Goal: Task Accomplishment & Management: Use online tool/utility

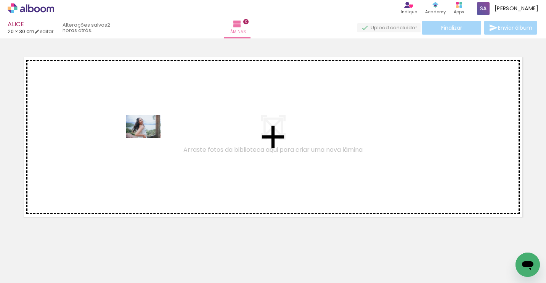
drag, startPoint x: 291, startPoint y: 264, endPoint x: 149, endPoint y: 138, distance: 189.5
click at [149, 138] on quentale-workspace at bounding box center [273, 141] width 546 height 283
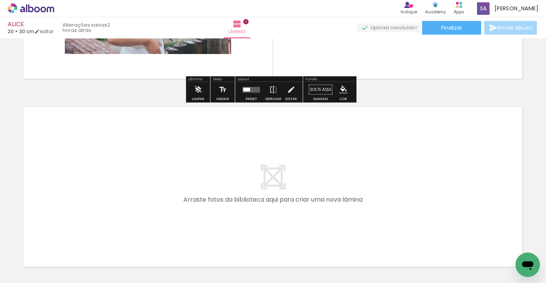
scroll to position [160, 0]
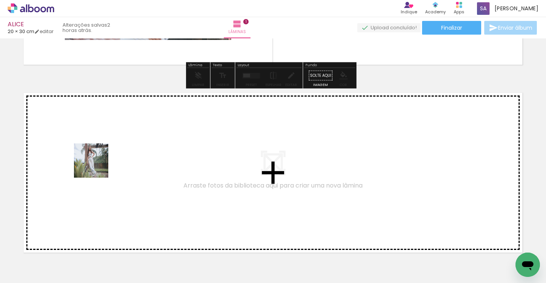
drag, startPoint x: 76, startPoint y: 261, endPoint x: 97, endPoint y: 167, distance: 96.4
click at [97, 167] on quentale-workspace at bounding box center [273, 141] width 546 height 283
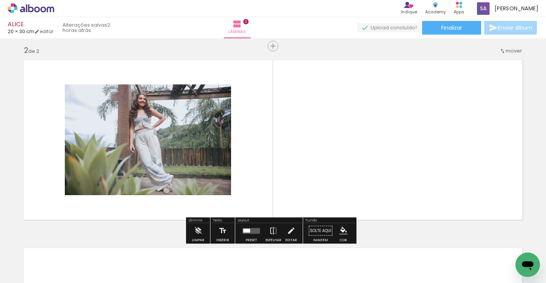
scroll to position [196, 0]
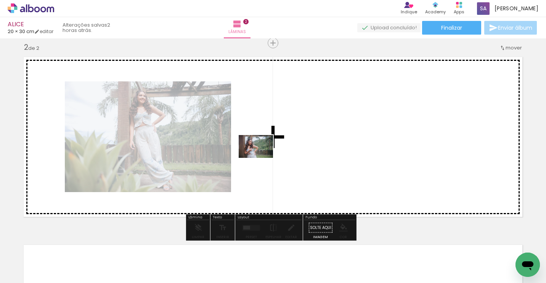
drag, startPoint x: 113, startPoint y: 260, endPoint x: 261, endPoint y: 158, distance: 179.8
click at [261, 158] on quentale-workspace at bounding box center [273, 141] width 546 height 283
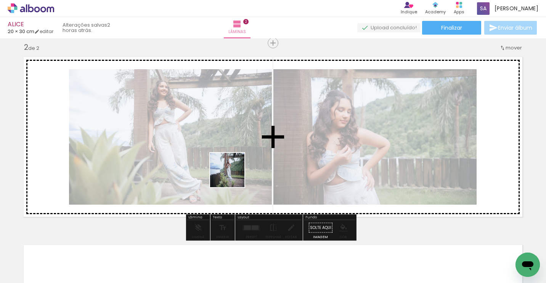
drag, startPoint x: 159, startPoint y: 259, endPoint x: 233, endPoint y: 177, distance: 110.1
click at [234, 175] on quentale-workspace at bounding box center [273, 141] width 546 height 283
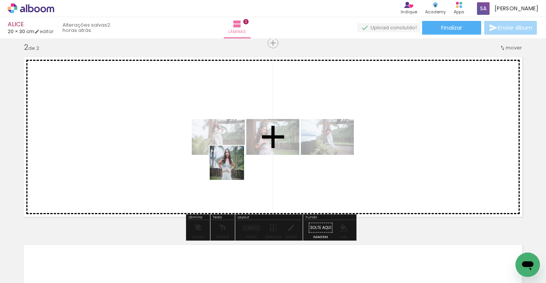
drag, startPoint x: 213, startPoint y: 262, endPoint x: 232, endPoint y: 168, distance: 96.5
click at [232, 168] on quentale-workspace at bounding box center [273, 141] width 546 height 283
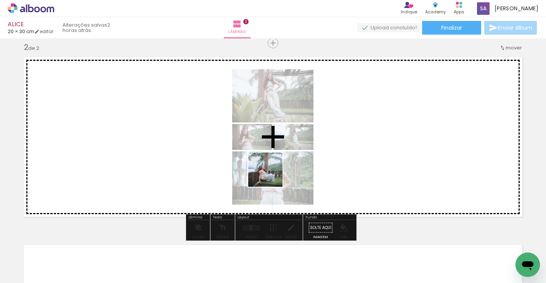
drag, startPoint x: 253, startPoint y: 264, endPoint x: 272, endPoint y: 166, distance: 99.5
click at [272, 166] on quentale-workspace at bounding box center [273, 141] width 546 height 283
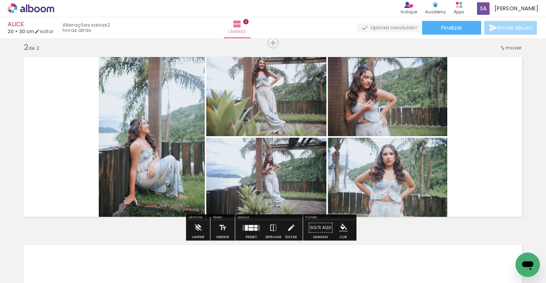
click at [254, 227] on quentale-layouter at bounding box center [251, 228] width 18 height 6
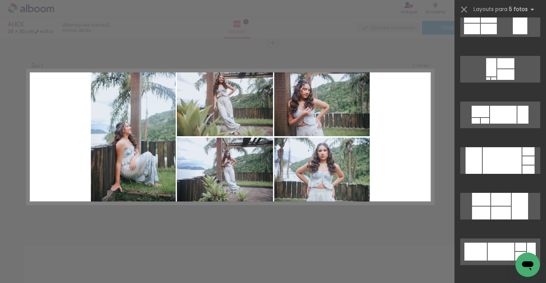
scroll to position [152, 0]
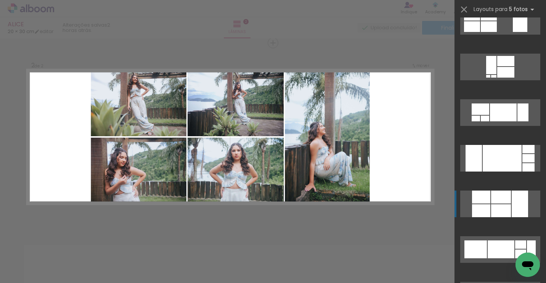
click at [499, 208] on div at bounding box center [501, 211] width 20 height 13
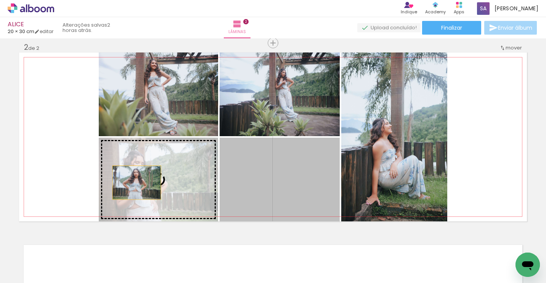
drag, startPoint x: 302, startPoint y: 175, endPoint x: 131, endPoint y: 183, distance: 170.9
click at [0, 0] on slot at bounding box center [0, 0] width 0 height 0
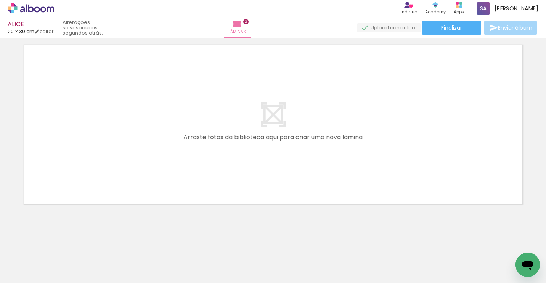
scroll to position [0, 195]
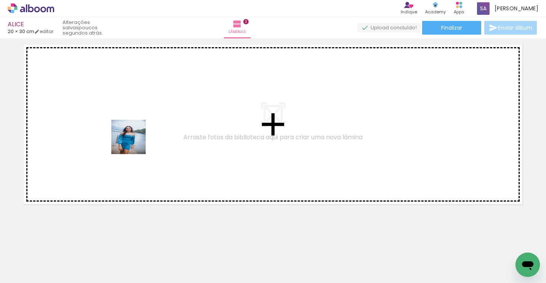
drag, startPoint x: 139, startPoint y: 258, endPoint x: 133, endPoint y: 143, distance: 114.8
click at [134, 142] on quentale-workspace at bounding box center [273, 141] width 546 height 283
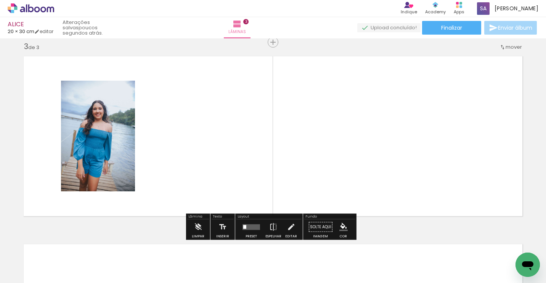
scroll to position [384, 0]
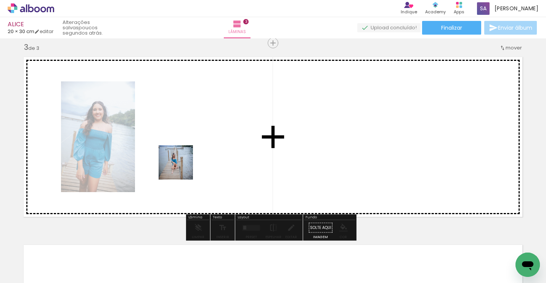
drag, startPoint x: 175, startPoint y: 260, endPoint x: 181, endPoint y: 168, distance: 91.7
click at [181, 168] on quentale-workspace at bounding box center [273, 141] width 546 height 283
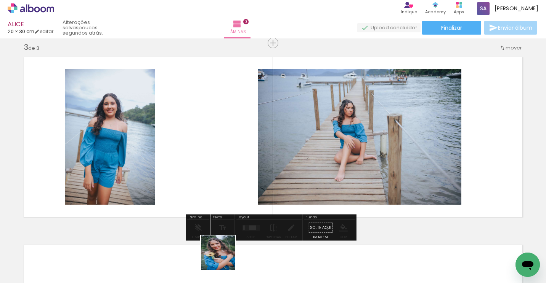
drag, startPoint x: 224, startPoint y: 262, endPoint x: 211, endPoint y: 170, distance: 92.4
click at [211, 172] on quentale-workspace at bounding box center [273, 141] width 546 height 283
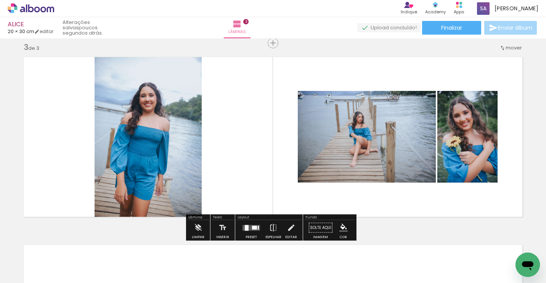
click at [252, 229] on div at bounding box center [254, 228] width 5 height 4
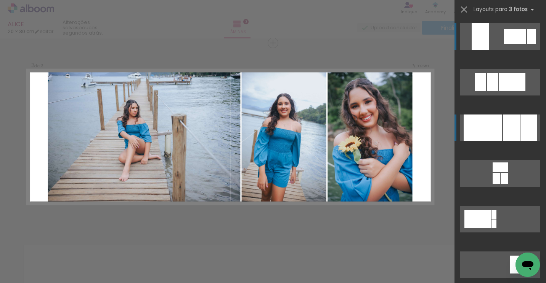
click at [516, 131] on quentale-layouter at bounding box center [500, 128] width 80 height 27
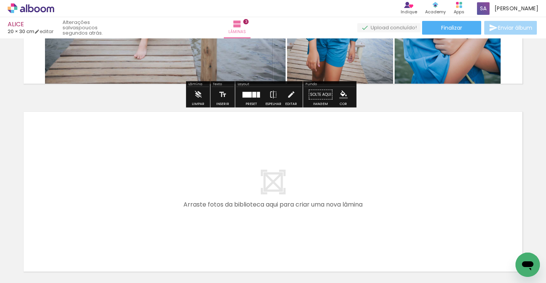
scroll to position [537, 0]
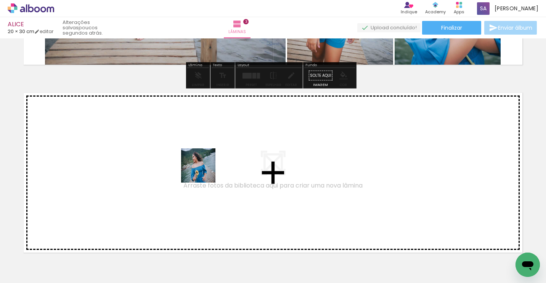
drag, startPoint x: 269, startPoint y: 269, endPoint x: 203, endPoint y: 171, distance: 117.6
click at [203, 171] on quentale-workspace at bounding box center [273, 141] width 546 height 283
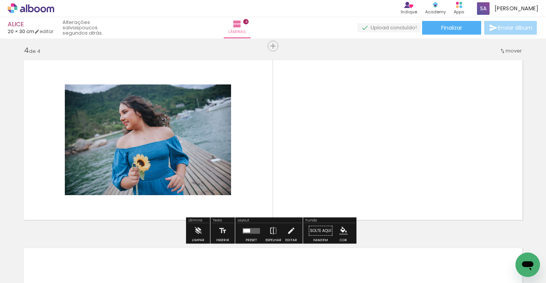
scroll to position [573, 0]
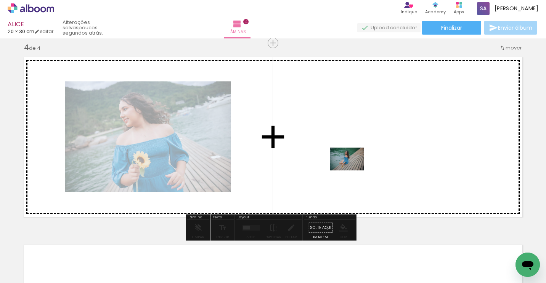
drag, startPoint x: 320, startPoint y: 265, endPoint x: 352, endPoint y: 171, distance: 99.9
click at [352, 171] on quentale-workspace at bounding box center [273, 141] width 546 height 283
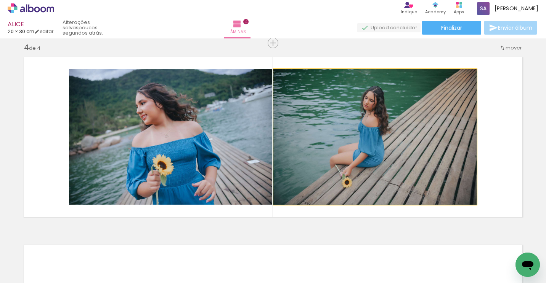
drag, startPoint x: 314, startPoint y: 171, endPoint x: 160, endPoint y: 175, distance: 153.6
click at [0, 0] on slot at bounding box center [0, 0] width 0 height 0
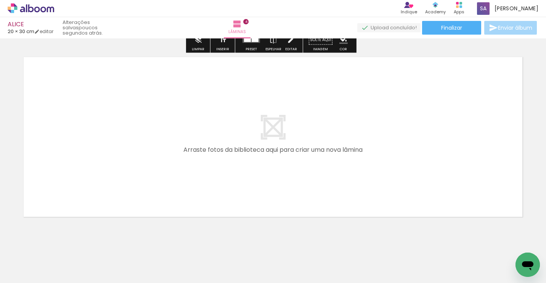
scroll to position [763, 0]
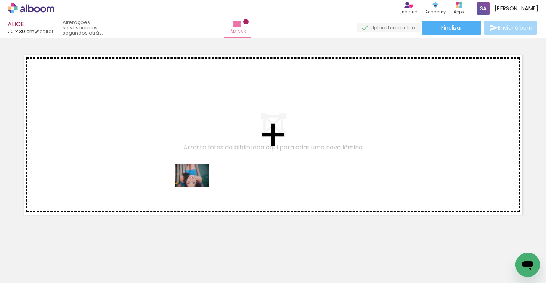
drag, startPoint x: 352, startPoint y: 264, endPoint x: 208, endPoint y: 181, distance: 166.9
click at [193, 180] on quentale-workspace at bounding box center [273, 141] width 546 height 283
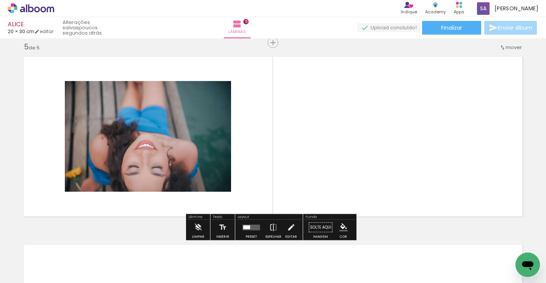
scroll to position [761, 0]
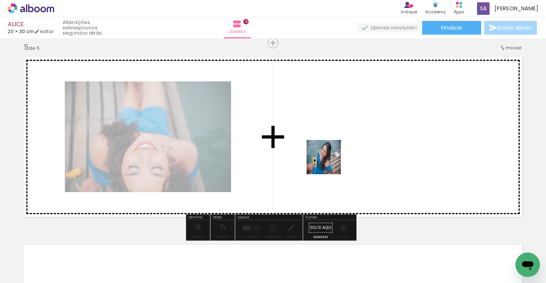
drag, startPoint x: 388, startPoint y: 262, endPoint x: 327, endPoint y: 155, distance: 123.1
click at [327, 155] on quentale-workspace at bounding box center [273, 141] width 546 height 283
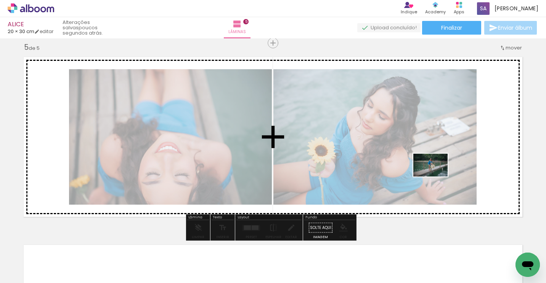
drag, startPoint x: 436, startPoint y: 253, endPoint x: 436, endPoint y: 177, distance: 75.8
click at [436, 177] on quentale-workspace at bounding box center [273, 141] width 546 height 283
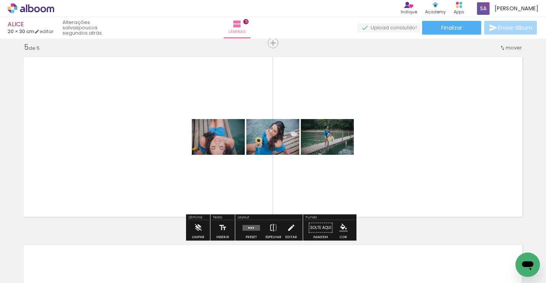
click at [250, 227] on div at bounding box center [251, 227] width 2 height 1
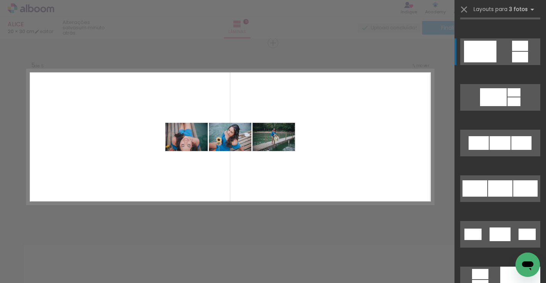
scroll to position [343, 0]
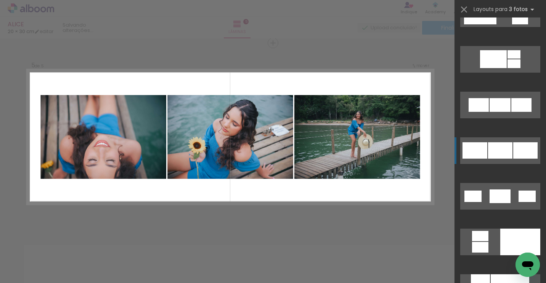
click at [493, 151] on div at bounding box center [500, 151] width 24 height 16
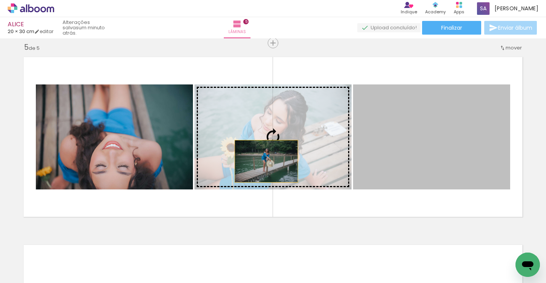
drag, startPoint x: 402, startPoint y: 155, endPoint x: 247, endPoint y: 159, distance: 155.1
click at [0, 0] on slot at bounding box center [0, 0] width 0 height 0
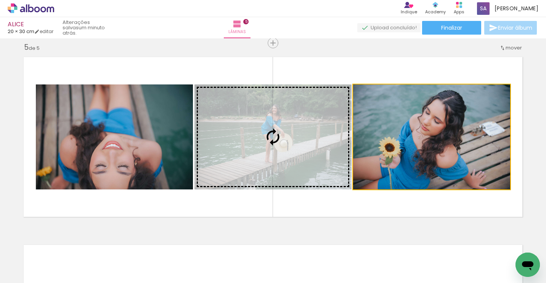
drag, startPoint x: 397, startPoint y: 151, endPoint x: 245, endPoint y: 152, distance: 152.4
click at [0, 0] on slot at bounding box center [0, 0] width 0 height 0
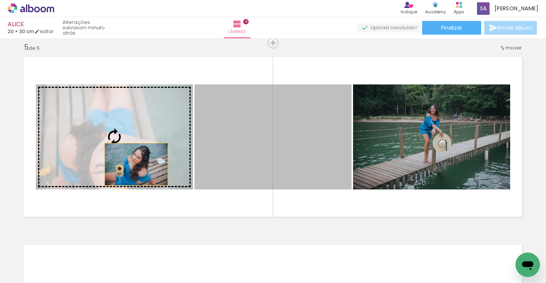
drag, startPoint x: 222, startPoint y: 153, endPoint x: 125, endPoint y: 164, distance: 97.8
click at [0, 0] on slot at bounding box center [0, 0] width 0 height 0
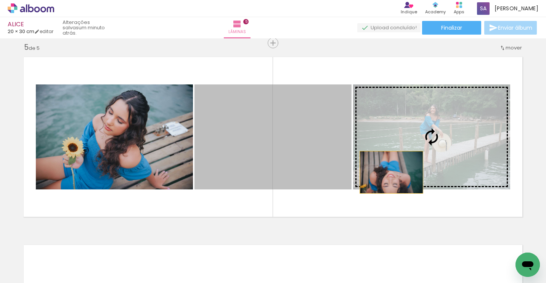
drag, startPoint x: 274, startPoint y: 155, endPoint x: 411, endPoint y: 163, distance: 137.4
click at [0, 0] on slot at bounding box center [0, 0] width 0 height 0
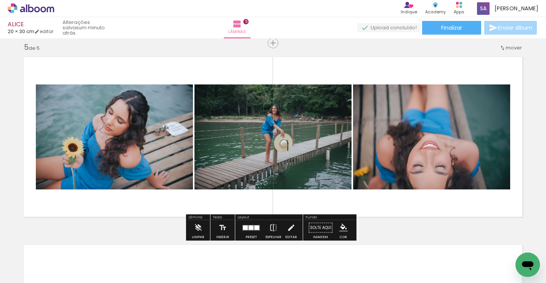
click at [250, 229] on div at bounding box center [250, 228] width 5 height 5
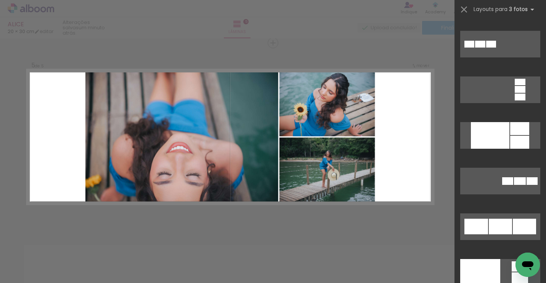
scroll to position [1296, 0]
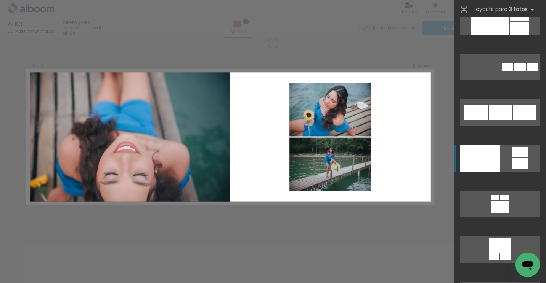
click at [486, 159] on div at bounding box center [480, 158] width 40 height 27
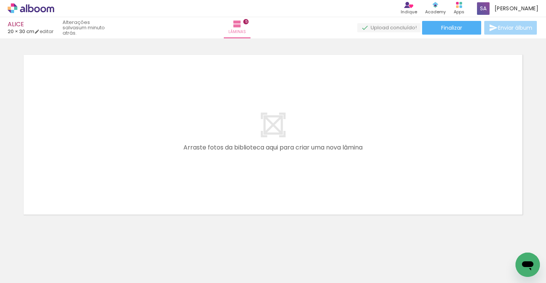
scroll to position [0, 567]
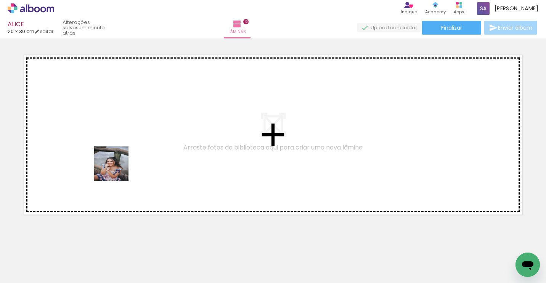
drag, startPoint x: 116, startPoint y: 215, endPoint x: 133, endPoint y: 179, distance: 39.5
click at [117, 168] on quentale-workspace at bounding box center [273, 141] width 546 height 283
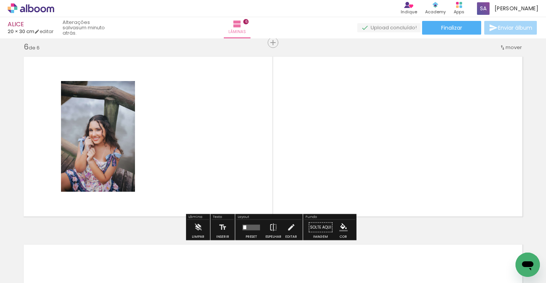
scroll to position [949, 0]
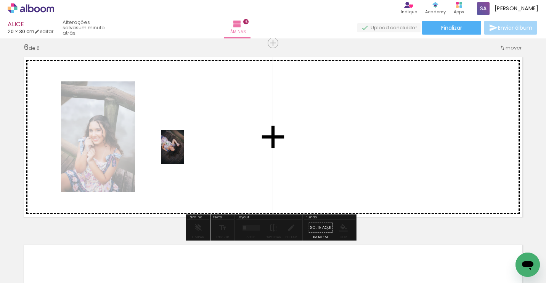
drag, startPoint x: 153, startPoint y: 267, endPoint x: 184, endPoint y: 153, distance: 117.9
click at [184, 153] on quentale-workspace at bounding box center [273, 141] width 546 height 283
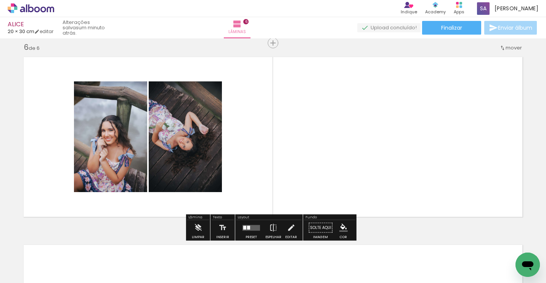
drag, startPoint x: 277, startPoint y: 260, endPoint x: 278, endPoint y: 154, distance: 106.7
click at [277, 154] on quentale-workspace at bounding box center [273, 141] width 546 height 283
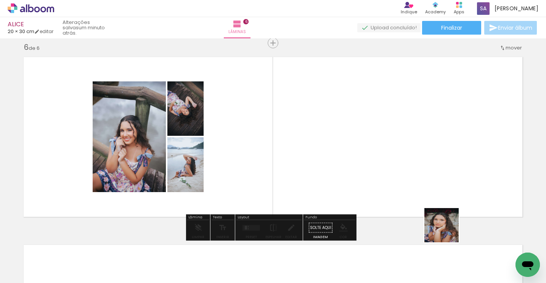
drag, startPoint x: 454, startPoint y: 263, endPoint x: 427, endPoint y: 147, distance: 119.7
click at [427, 147] on quentale-workspace at bounding box center [273, 141] width 546 height 283
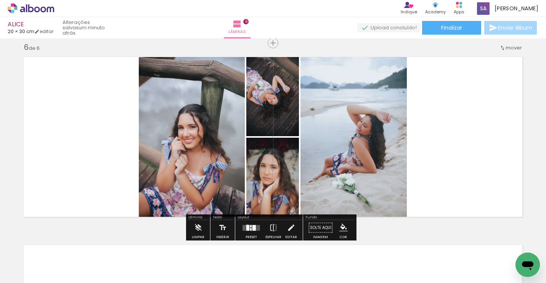
click at [246, 226] on div at bounding box center [247, 228] width 3 height 6
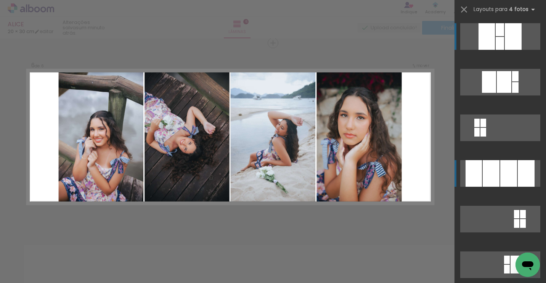
click at [482, 173] on div at bounding box center [490, 173] width 17 height 27
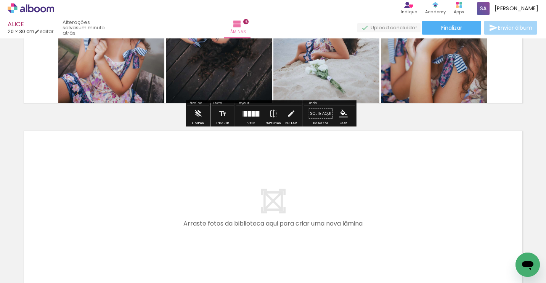
scroll to position [1140, 0]
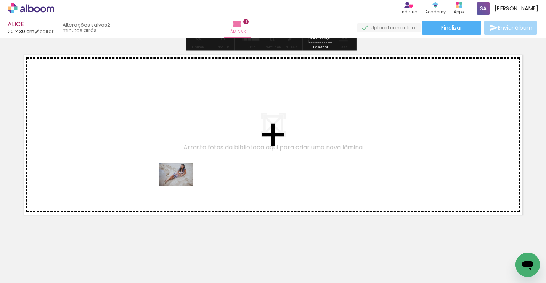
drag, startPoint x: 193, startPoint y: 263, endPoint x: 181, endPoint y: 186, distance: 77.9
click at [181, 186] on quentale-workspace at bounding box center [273, 141] width 546 height 283
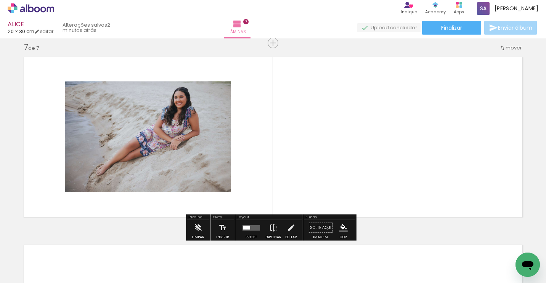
scroll to position [1137, 0]
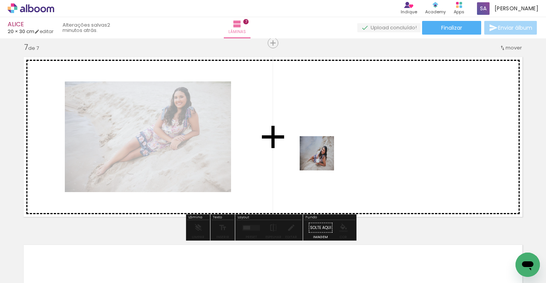
drag, startPoint x: 243, startPoint y: 256, endPoint x: 328, endPoint y: 151, distance: 134.7
click at [328, 151] on quentale-workspace at bounding box center [273, 141] width 546 height 283
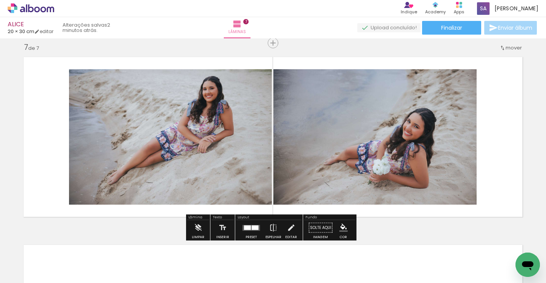
click at [251, 228] on div at bounding box center [254, 228] width 7 height 5
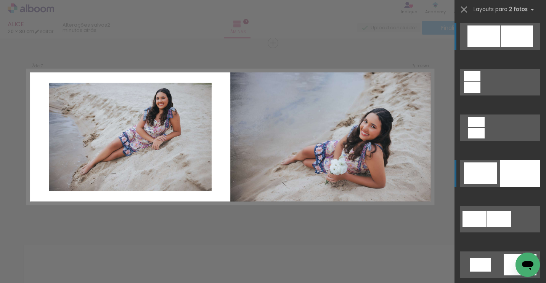
click at [512, 173] on div at bounding box center [520, 173] width 40 height 27
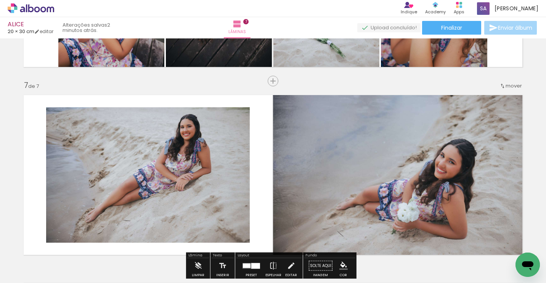
scroll to position [1290, 0]
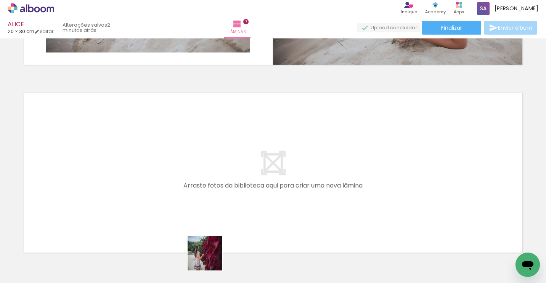
drag, startPoint x: 210, startPoint y: 259, endPoint x: 189, endPoint y: 173, distance: 88.8
click at [189, 173] on quentale-workspace at bounding box center [273, 141] width 546 height 283
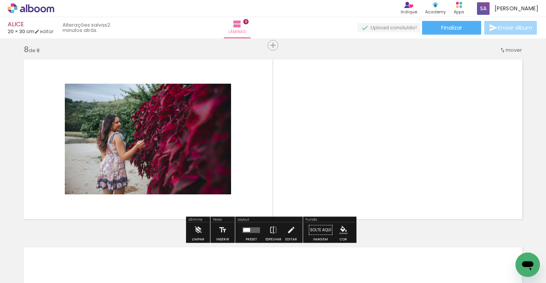
scroll to position [1326, 0]
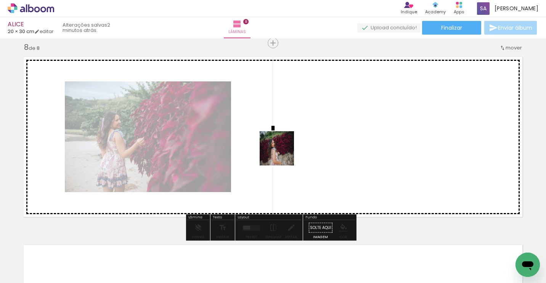
drag, startPoint x: 257, startPoint y: 264, endPoint x: 282, endPoint y: 154, distance: 113.0
click at [282, 154] on quentale-workspace at bounding box center [273, 141] width 546 height 283
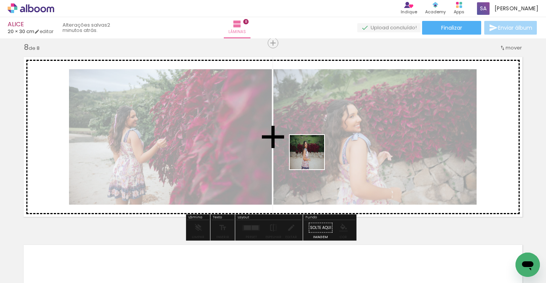
drag, startPoint x: 301, startPoint y: 267, endPoint x: 312, endPoint y: 151, distance: 117.2
click at [312, 151] on quentale-workspace at bounding box center [273, 141] width 546 height 283
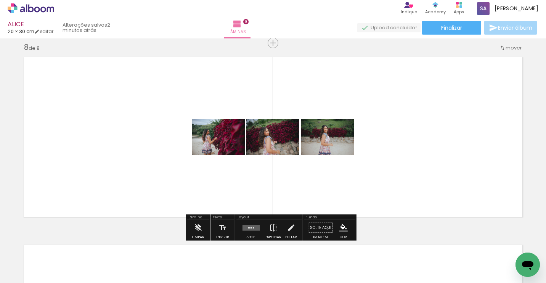
click at [248, 227] on quentale-layouter at bounding box center [251, 228] width 18 height 6
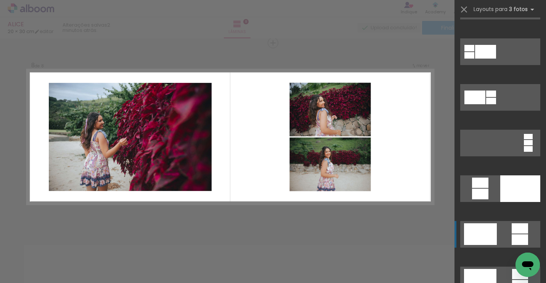
scroll to position [229, 0]
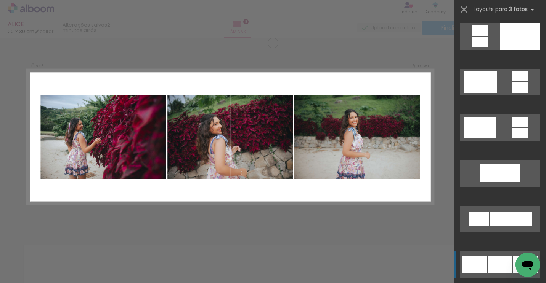
click at [493, 264] on div at bounding box center [500, 265] width 24 height 16
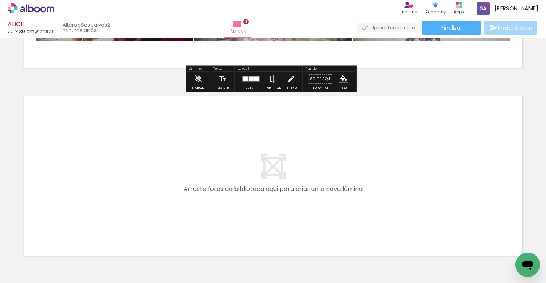
scroll to position [1478, 0]
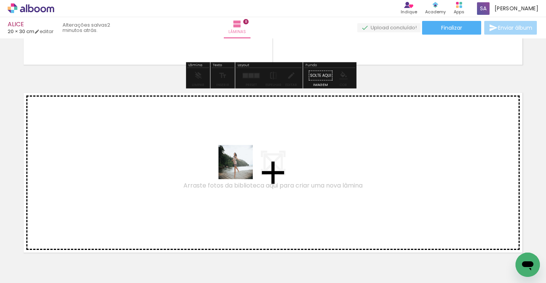
drag, startPoint x: 386, startPoint y: 260, endPoint x: 241, endPoint y: 168, distance: 171.3
click at [241, 168] on quentale-workspace at bounding box center [273, 141] width 546 height 283
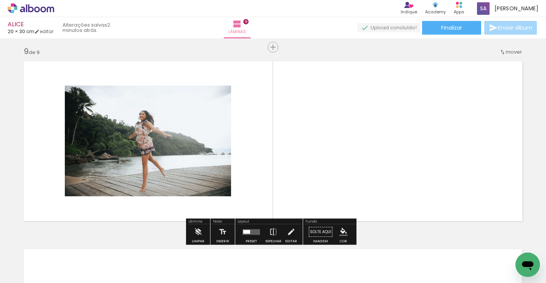
scroll to position [1514, 0]
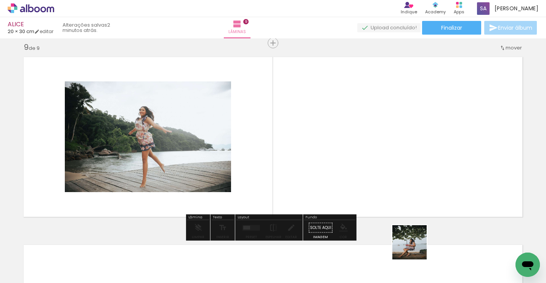
drag, startPoint x: 416, startPoint y: 267, endPoint x: 364, endPoint y: 167, distance: 113.5
click at [367, 169] on quentale-workspace at bounding box center [273, 141] width 546 height 283
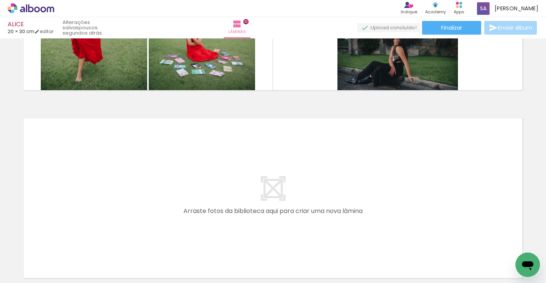
scroll to position [0, 1312]
drag, startPoint x: 84, startPoint y: 263, endPoint x: 92, endPoint y: 205, distance: 58.9
click at [92, 205] on quentale-workspace at bounding box center [273, 141] width 546 height 283
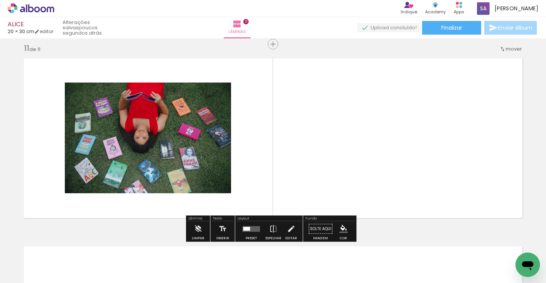
scroll to position [1890, 0]
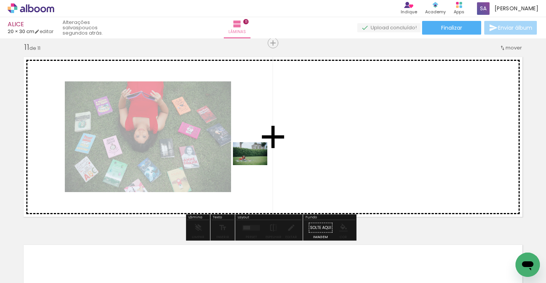
drag, startPoint x: 131, startPoint y: 260, endPoint x: 256, endPoint y: 165, distance: 157.4
click at [256, 165] on quentale-workspace at bounding box center [273, 141] width 546 height 283
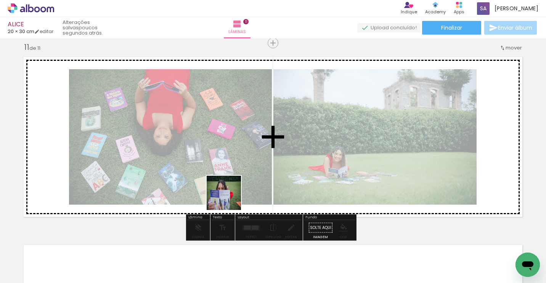
drag, startPoint x: 182, startPoint y: 265, endPoint x: 261, endPoint y: 159, distance: 132.3
click at [264, 144] on quentale-workspace at bounding box center [273, 141] width 546 height 283
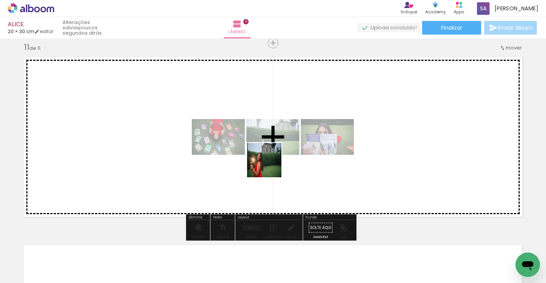
drag, startPoint x: 221, startPoint y: 263, endPoint x: 270, endPoint y: 166, distance: 107.9
click at [270, 166] on quentale-workspace at bounding box center [273, 141] width 546 height 283
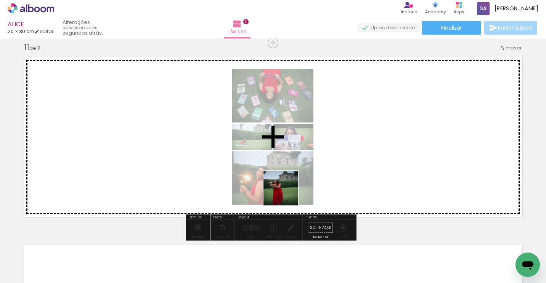
drag, startPoint x: 265, startPoint y: 240, endPoint x: 311, endPoint y: 134, distance: 115.2
click at [311, 135] on quentale-workspace at bounding box center [273, 141] width 546 height 283
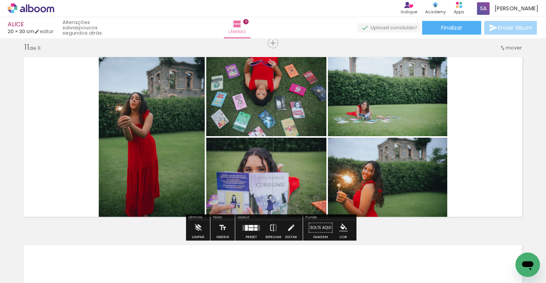
click at [250, 228] on quentale-layouter at bounding box center [251, 228] width 18 height 6
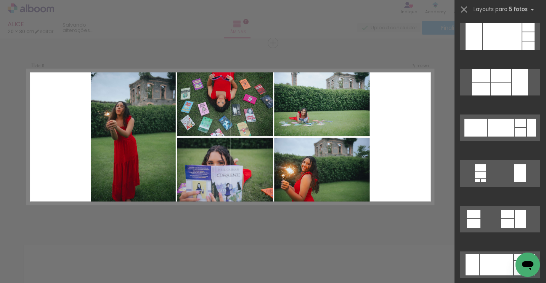
scroll to position [0, 0]
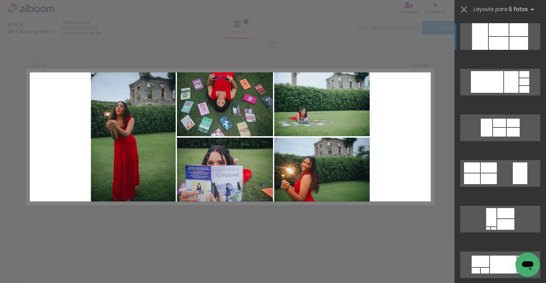
click at [510, 31] on div at bounding box center [518, 29] width 19 height 13
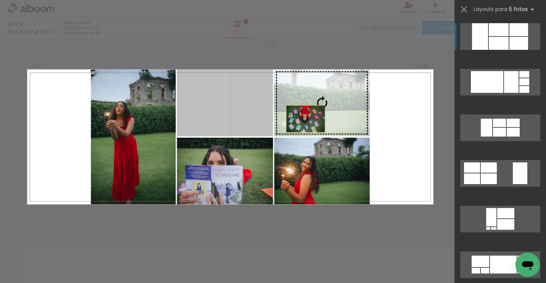
drag, startPoint x: 248, startPoint y: 112, endPoint x: 323, endPoint y: 123, distance: 75.1
click at [0, 0] on slot at bounding box center [0, 0] width 0 height 0
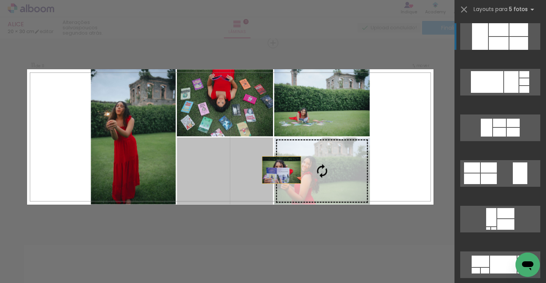
drag, startPoint x: 252, startPoint y: 167, endPoint x: 341, endPoint y: 178, distance: 89.8
click at [0, 0] on slot at bounding box center [0, 0] width 0 height 0
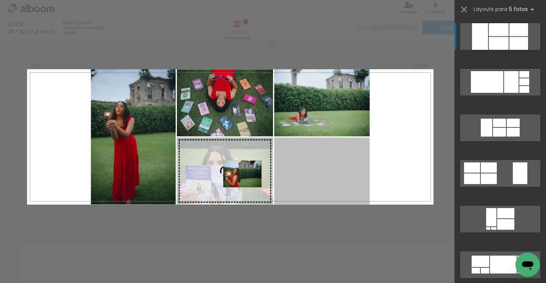
drag, startPoint x: 341, startPoint y: 176, endPoint x: 215, endPoint y: 174, distance: 126.2
click at [0, 0] on slot at bounding box center [0, 0] width 0 height 0
drag, startPoint x: 312, startPoint y: 168, endPoint x: 240, endPoint y: 169, distance: 71.7
click at [0, 0] on slot at bounding box center [0, 0] width 0 height 0
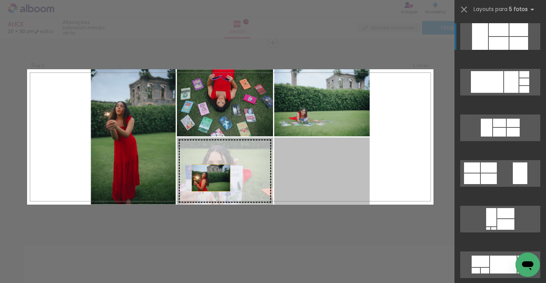
drag, startPoint x: 289, startPoint y: 184, endPoint x: 180, endPoint y: 180, distance: 109.0
click at [0, 0] on slot at bounding box center [0, 0] width 0 height 0
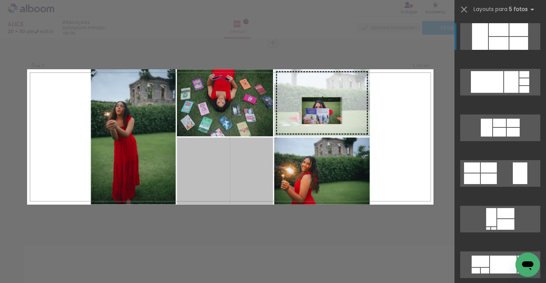
drag, startPoint x: 258, startPoint y: 177, endPoint x: 342, endPoint y: 96, distance: 116.7
click at [0, 0] on slot at bounding box center [0, 0] width 0 height 0
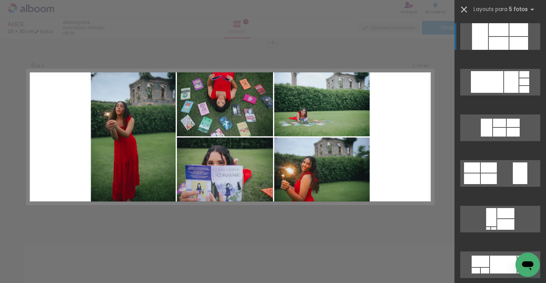
click at [463, 6] on iron-icon at bounding box center [463, 9] width 11 height 11
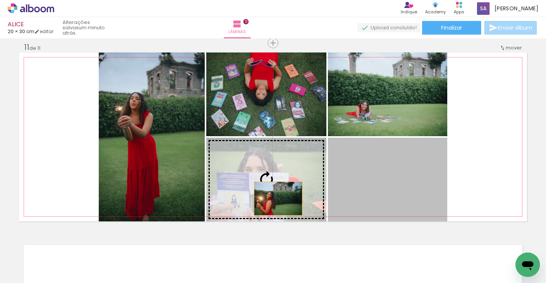
drag, startPoint x: 388, startPoint y: 187, endPoint x: 275, endPoint y: 199, distance: 113.8
click at [0, 0] on slot at bounding box center [0, 0] width 0 height 0
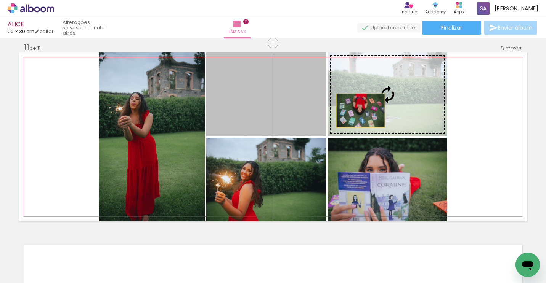
drag, startPoint x: 306, startPoint y: 119, endPoint x: 382, endPoint y: 106, distance: 77.4
click at [0, 0] on slot at bounding box center [0, 0] width 0 height 0
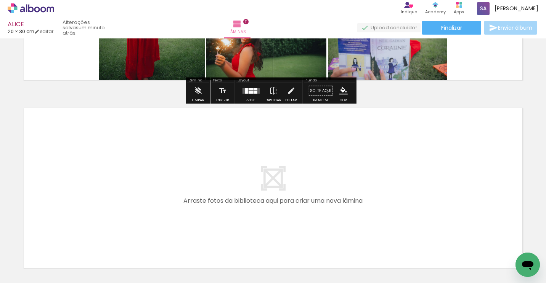
scroll to position [2043, 0]
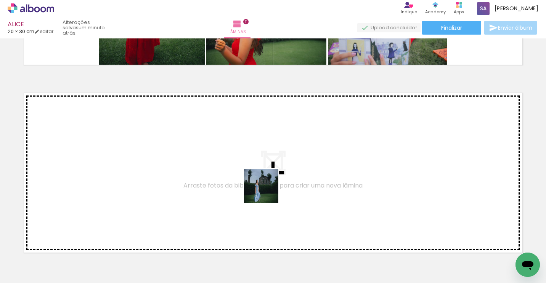
drag, startPoint x: 299, startPoint y: 260, endPoint x: 265, endPoint y: 183, distance: 84.8
click at [265, 183] on quentale-workspace at bounding box center [273, 141] width 546 height 283
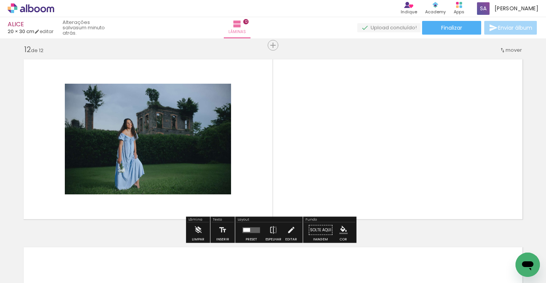
scroll to position [2079, 0]
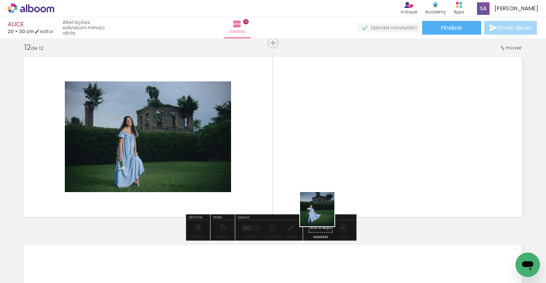
drag, startPoint x: 344, startPoint y: 263, endPoint x: 304, endPoint y: 180, distance: 92.2
click at [301, 179] on quentale-workspace at bounding box center [273, 141] width 546 height 283
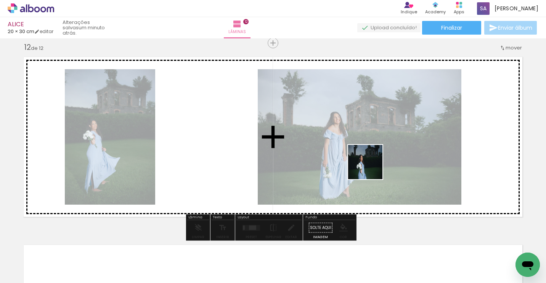
drag, startPoint x: 374, startPoint y: 191, endPoint x: 371, endPoint y: 168, distance: 23.4
click at [371, 168] on quentale-workspace at bounding box center [273, 141] width 546 height 283
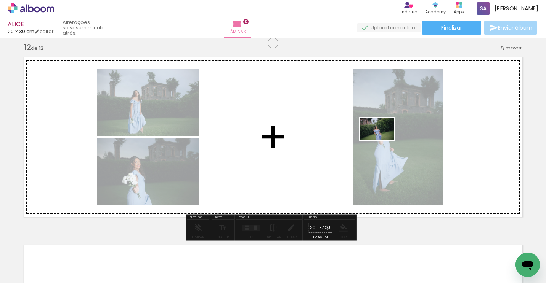
drag, startPoint x: 437, startPoint y: 267, endPoint x: 384, endPoint y: 144, distance: 134.1
click at [382, 140] on quentale-workspace at bounding box center [273, 141] width 546 height 283
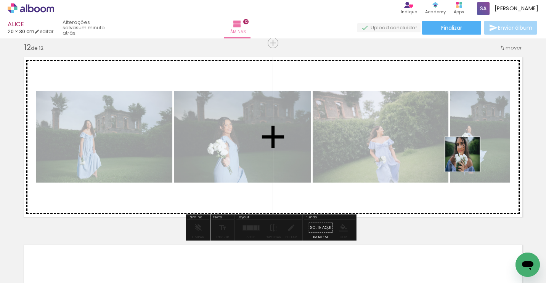
drag, startPoint x: 485, startPoint y: 262, endPoint x: 467, endPoint y: 156, distance: 107.5
click at [467, 156] on quentale-workspace at bounding box center [273, 141] width 546 height 283
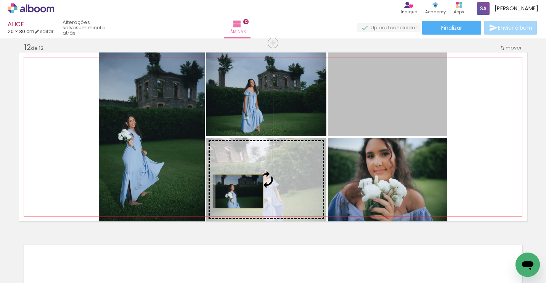
drag, startPoint x: 398, startPoint y: 100, endPoint x: 236, endPoint y: 192, distance: 186.2
click at [0, 0] on slot at bounding box center [0, 0] width 0 height 0
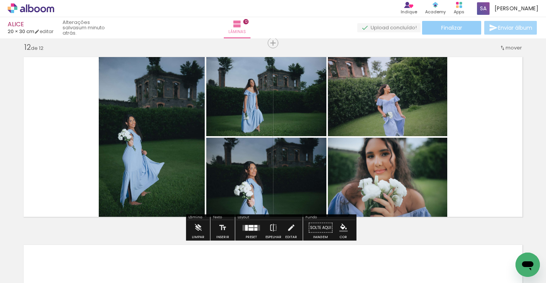
click at [459, 27] on span "Finalizar" at bounding box center [451, 27] width 21 height 5
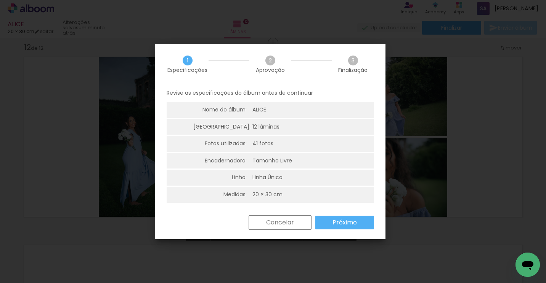
click at [0, 0] on slot "Próximo" at bounding box center [0, 0] width 0 height 0
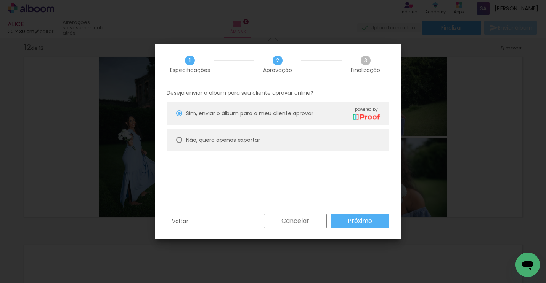
click at [0, 0] on slot "Não, quero apenas exportar" at bounding box center [0, 0] width 0 height 0
type paper-radio-button "on"
click at [0, 0] on slot "Próximo" at bounding box center [0, 0] width 0 height 0
type input "Alta, 300 DPI"
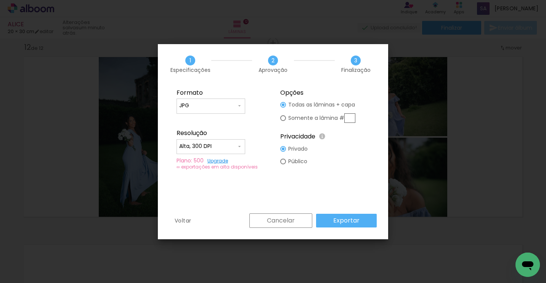
click at [0, 0] on slot "Exportar" at bounding box center [0, 0] width 0 height 0
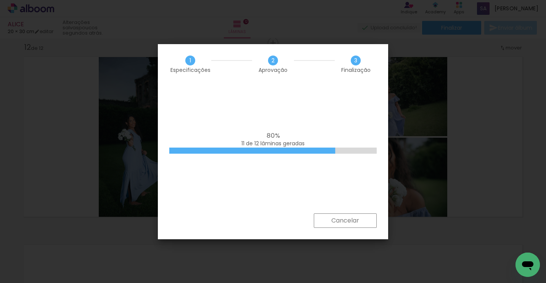
scroll to position [0, 1312]
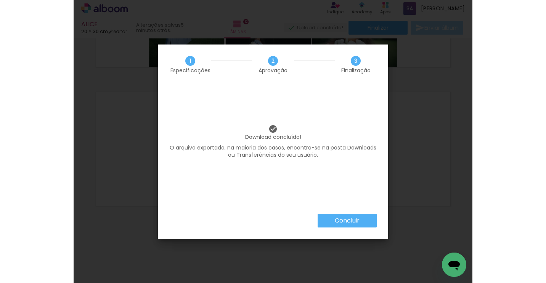
scroll to position [1640, 0]
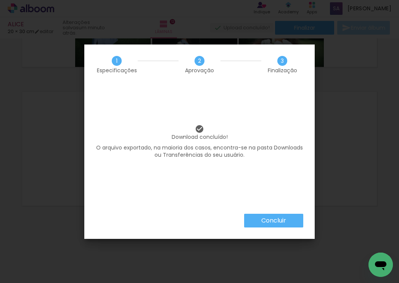
click at [0, 0] on slot "Concluir" at bounding box center [0, 0] width 0 height 0
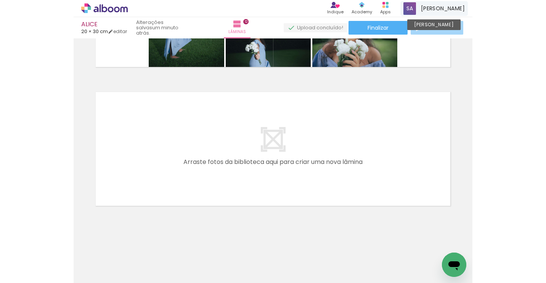
scroll to position [2079, 0]
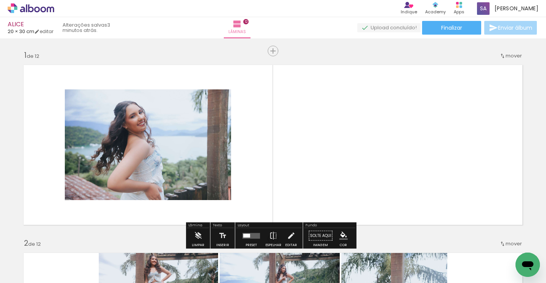
click at [255, 236] on quentale-thumb at bounding box center [258, 258] width 43 height 44
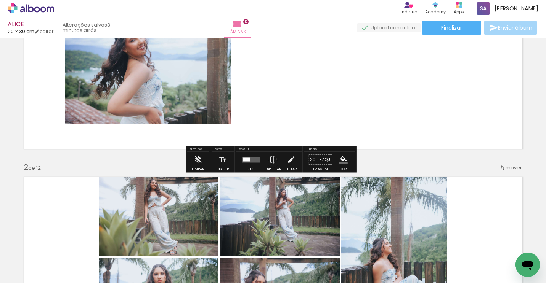
click at [246, 159] on div at bounding box center [246, 160] width 7 height 4
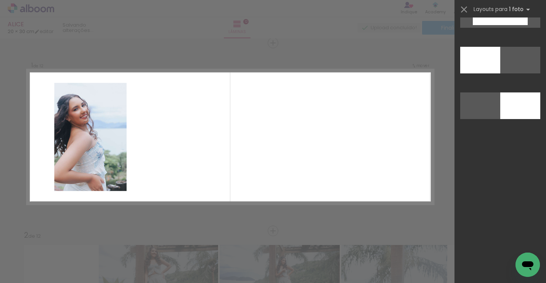
scroll to position [1715, 0]
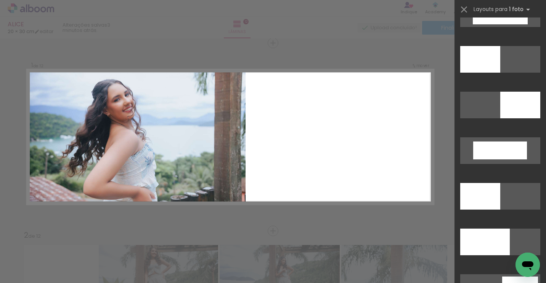
click at [492, 235] on div at bounding box center [485, 242] width 50 height 27
